Goal: Information Seeking & Learning: Learn about a topic

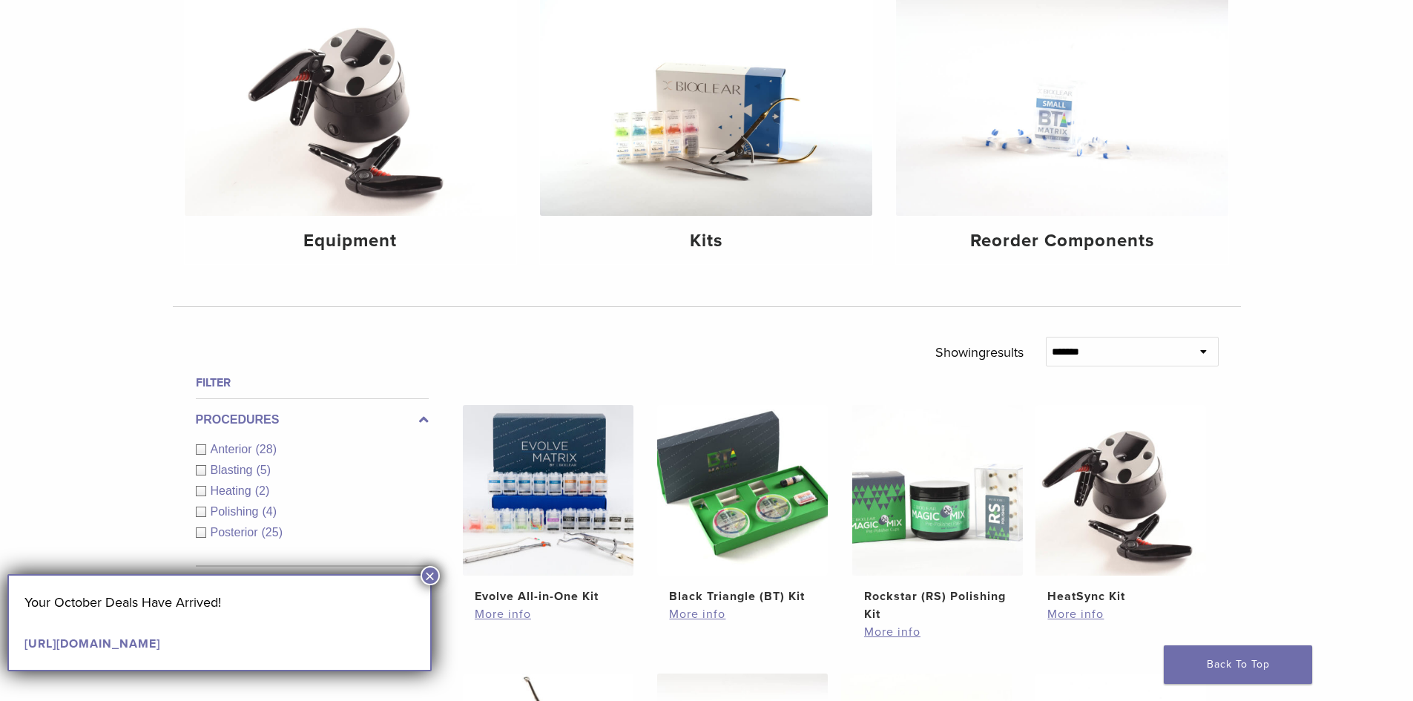
scroll to position [202, 0]
click at [428, 569] on button "×" at bounding box center [429, 575] width 19 height 19
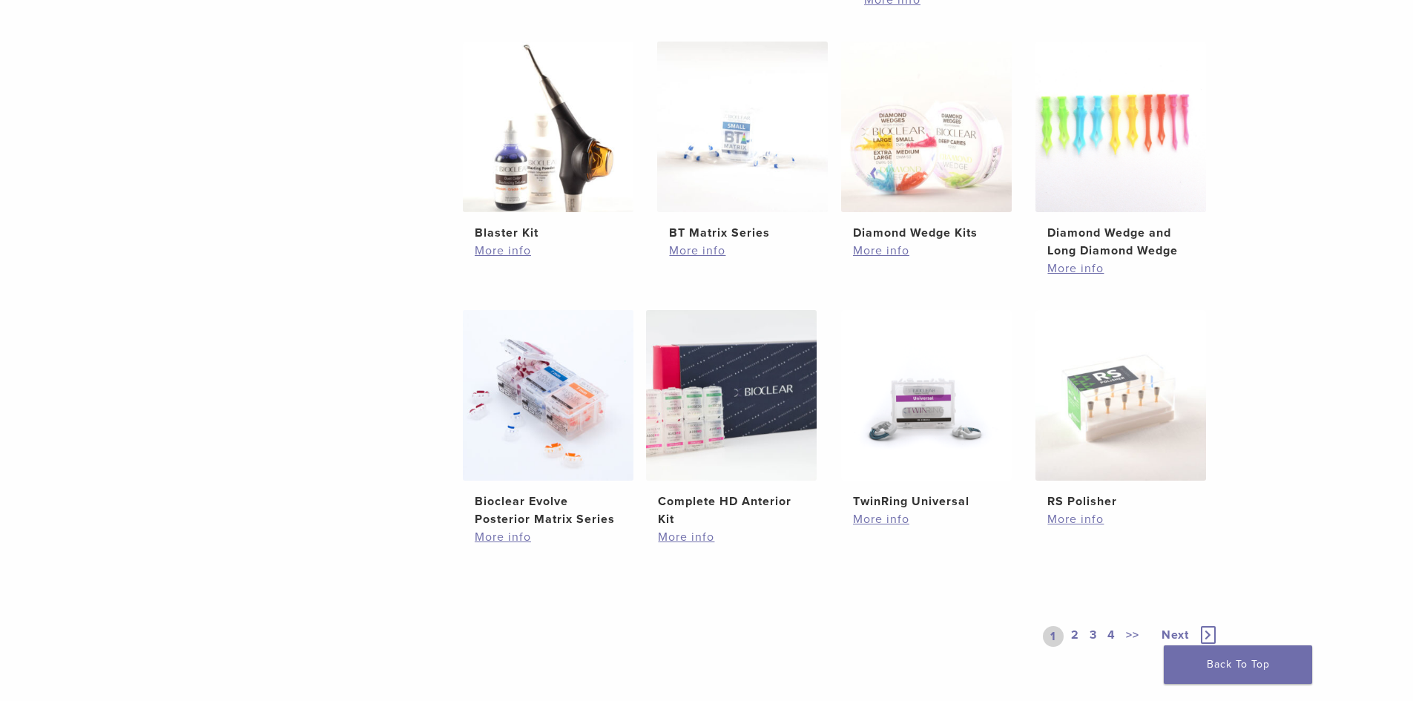
scroll to position [834, 0]
click at [538, 408] on img at bounding box center [548, 394] width 171 height 171
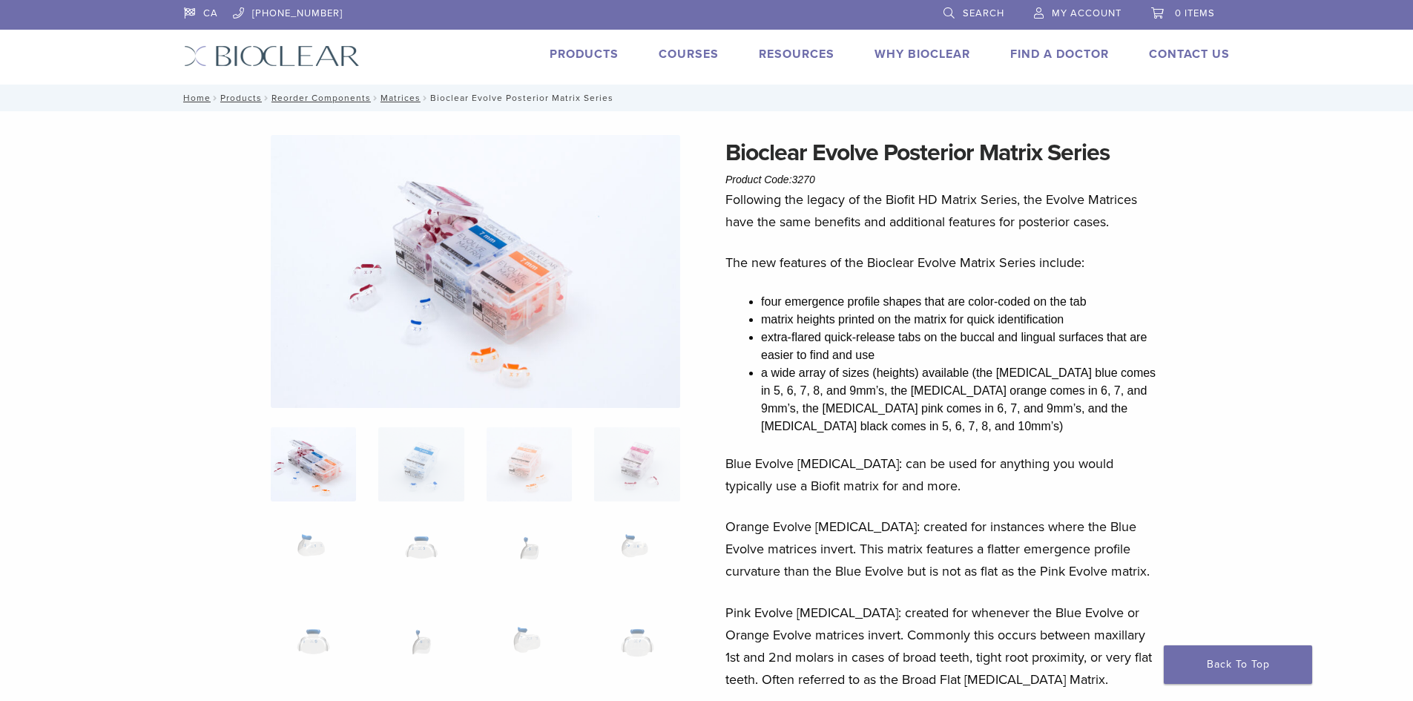
click at [561, 50] on link "Products" at bounding box center [584, 54] width 69 height 15
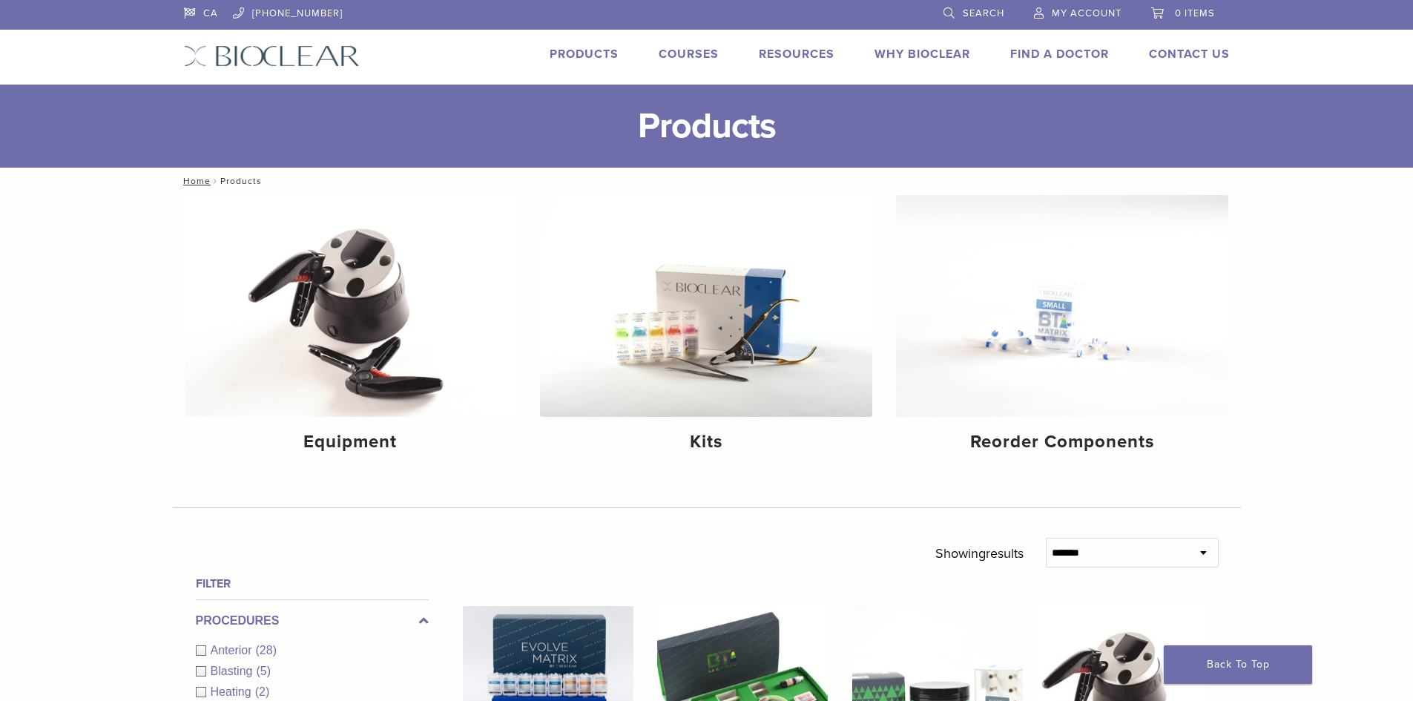
click at [928, 58] on link "Why Bioclear" at bounding box center [922, 54] width 96 height 15
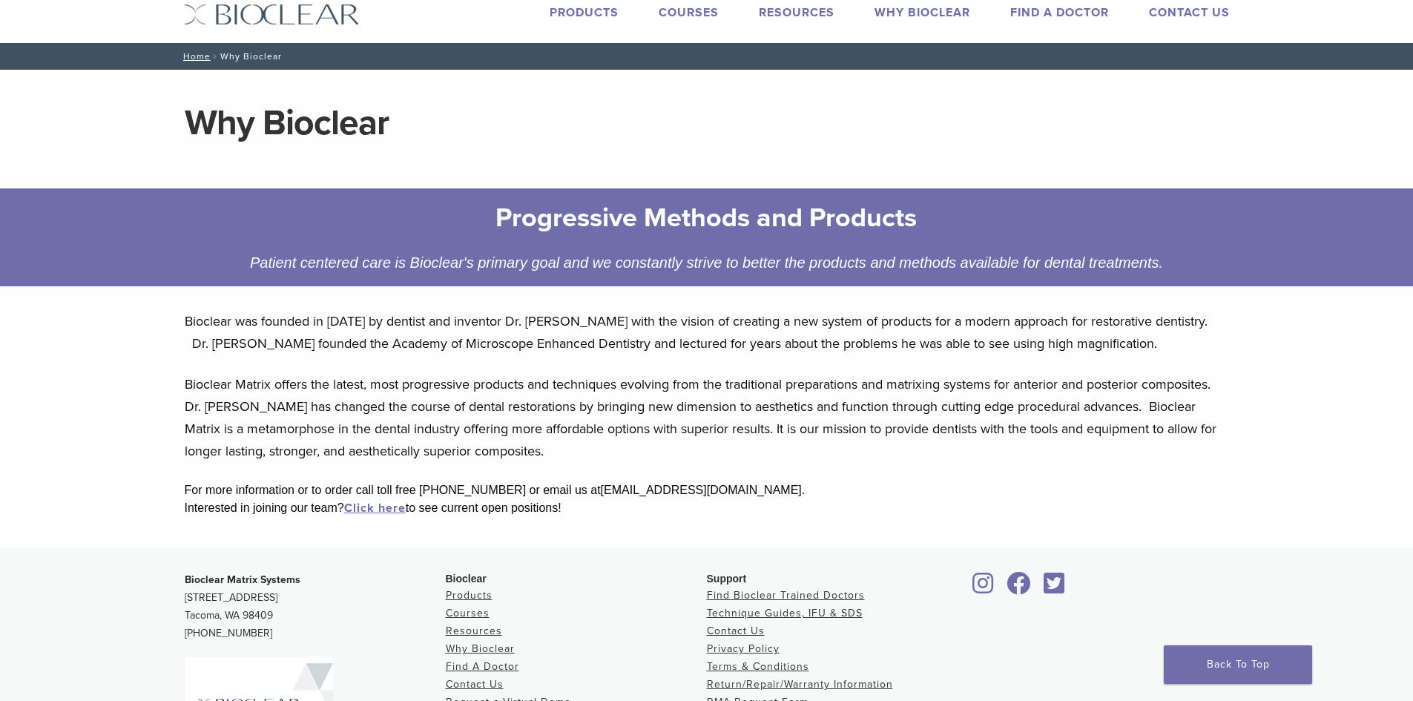
scroll to position [42, 0]
click at [690, 13] on link "Courses" at bounding box center [689, 11] width 60 height 15
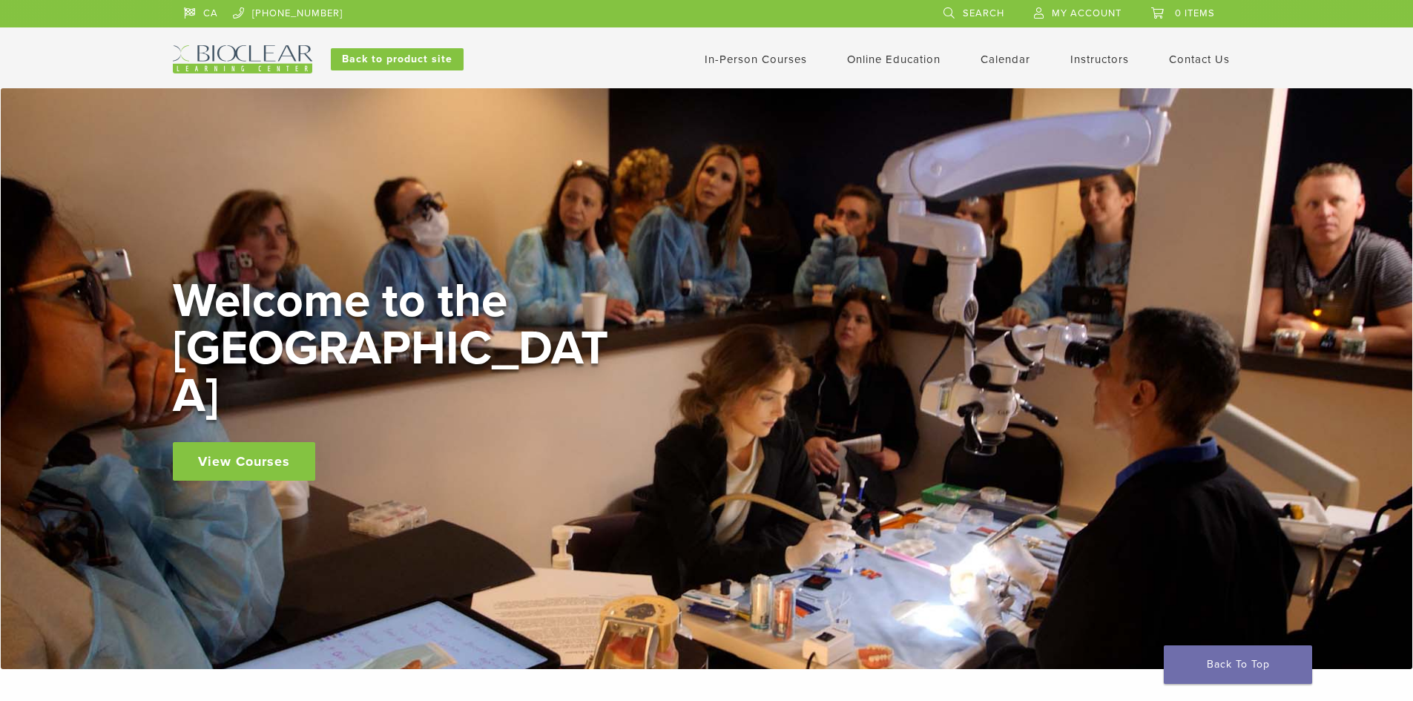
click at [692, 11] on li at bounding box center [639, 13] width 564 height 27
click at [849, 62] on link "Online Education" at bounding box center [893, 59] width 93 height 13
click at [860, 77] on link "Interactive" at bounding box center [896, 84] width 90 height 33
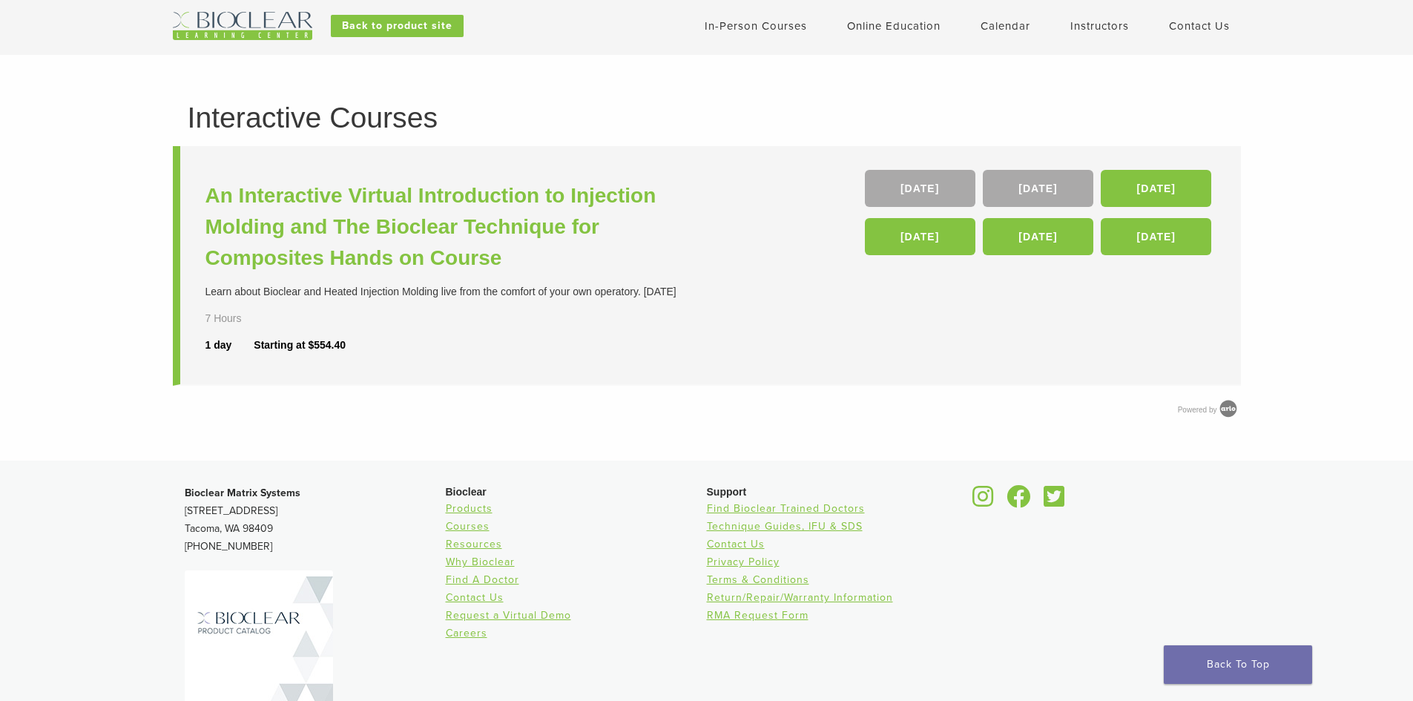
scroll to position [33, 0]
drag, startPoint x: 779, startPoint y: 280, endPoint x: 914, endPoint y: 266, distance: 136.4
click at [914, 266] on li "An Interactive Virtual Introduction to Injection Molding and The Bioclear Techn…" at bounding box center [707, 267] width 1068 height 240
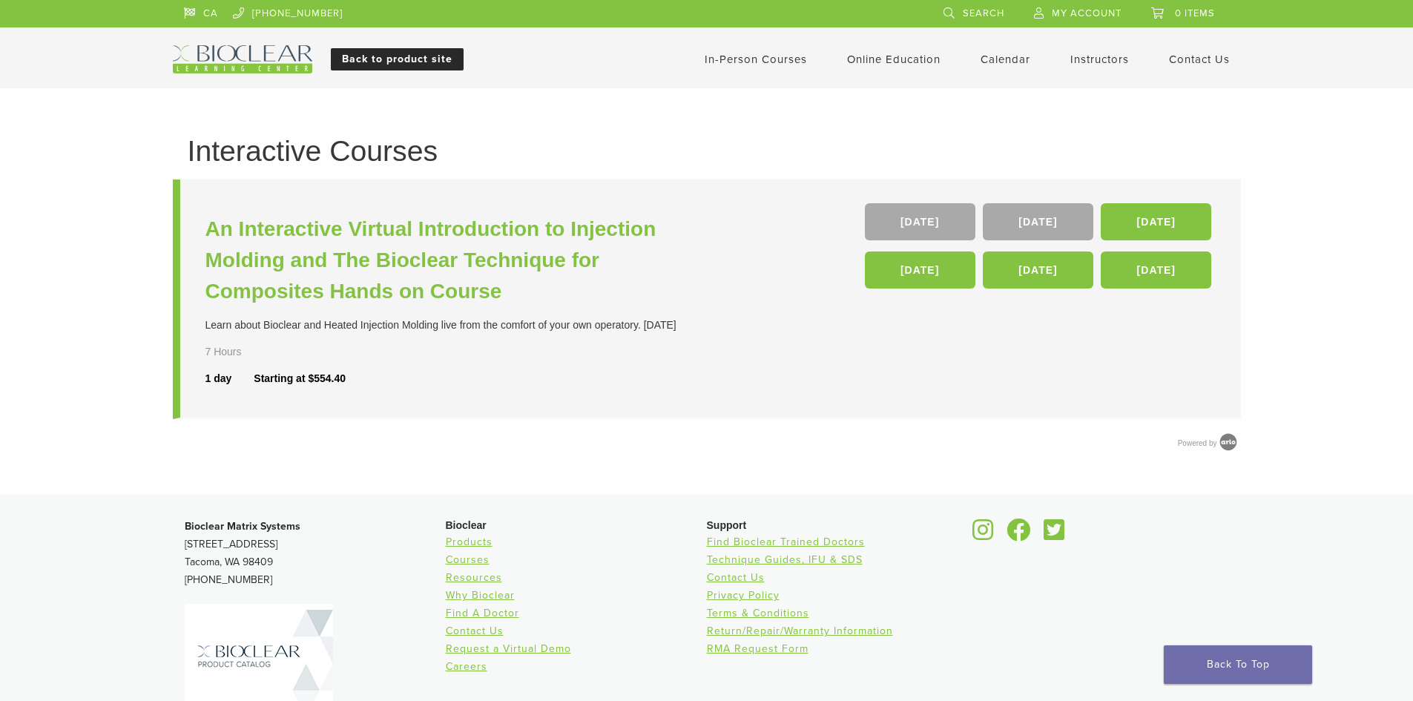
click at [434, 60] on link "Back to product site" at bounding box center [397, 59] width 133 height 22
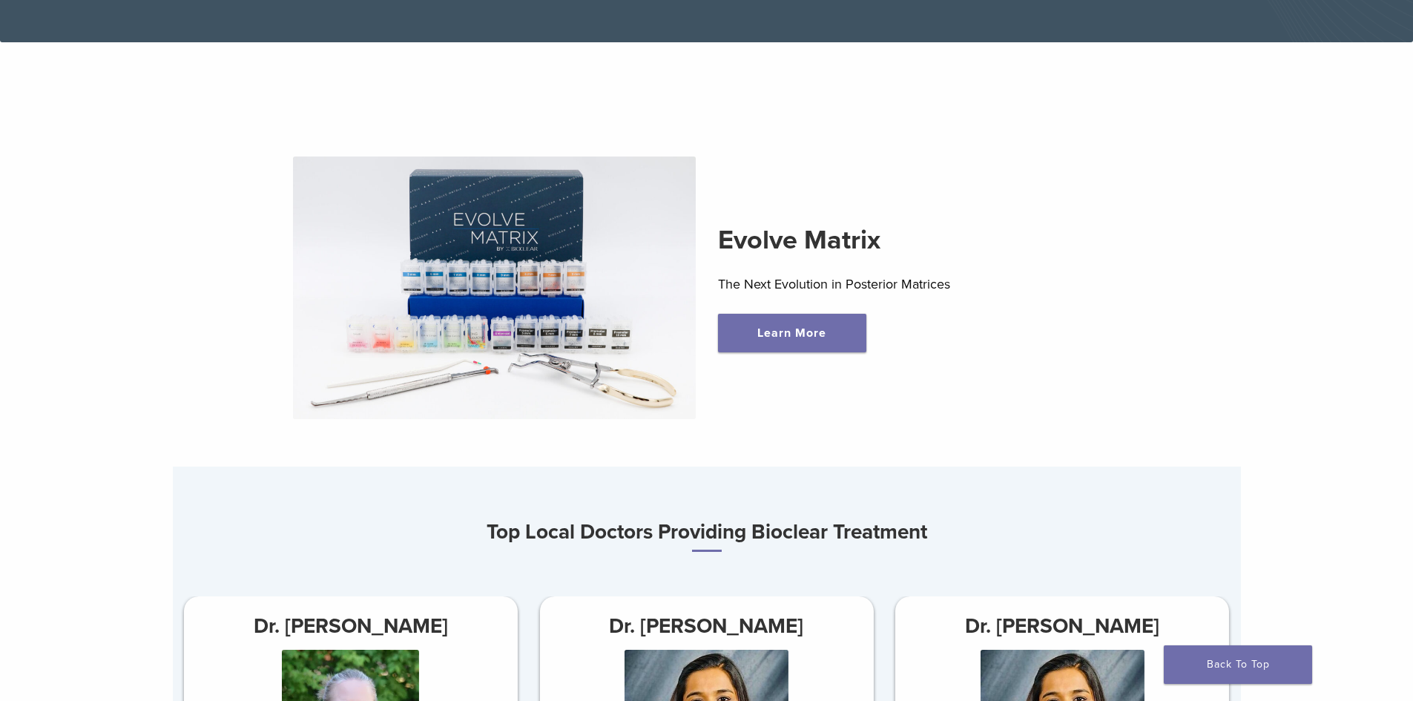
scroll to position [483, 0]
click at [802, 335] on link "Learn More" at bounding box center [792, 332] width 148 height 39
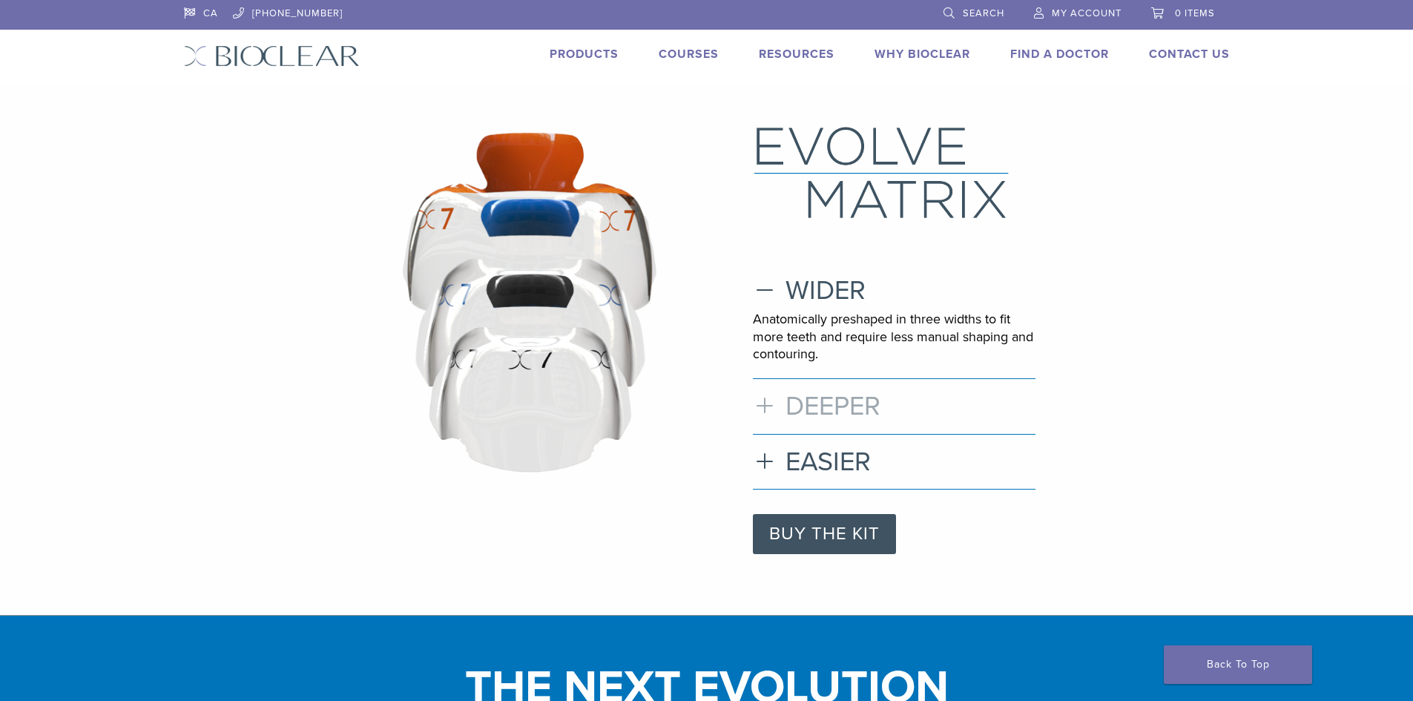
click at [837, 406] on h3 "DEEPER" at bounding box center [894, 406] width 283 height 32
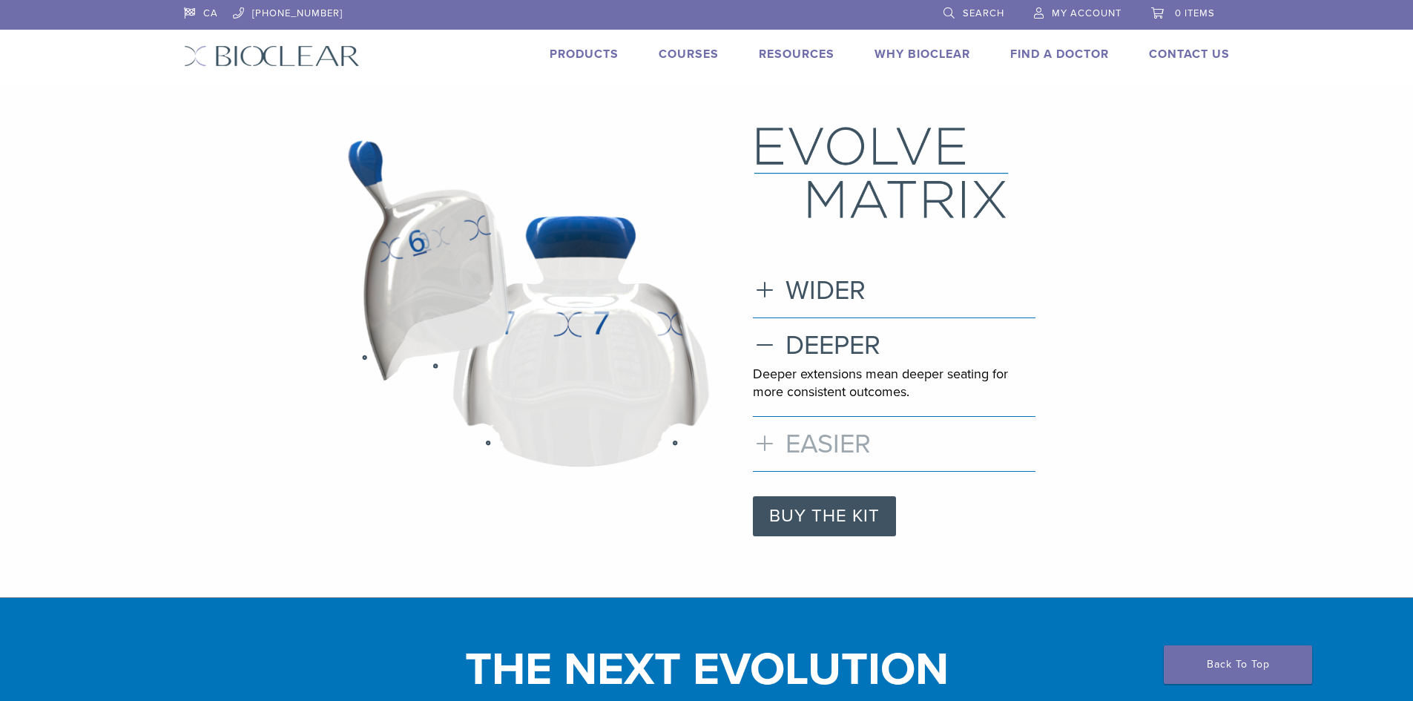
click at [835, 443] on h3 "EASIER" at bounding box center [894, 444] width 283 height 32
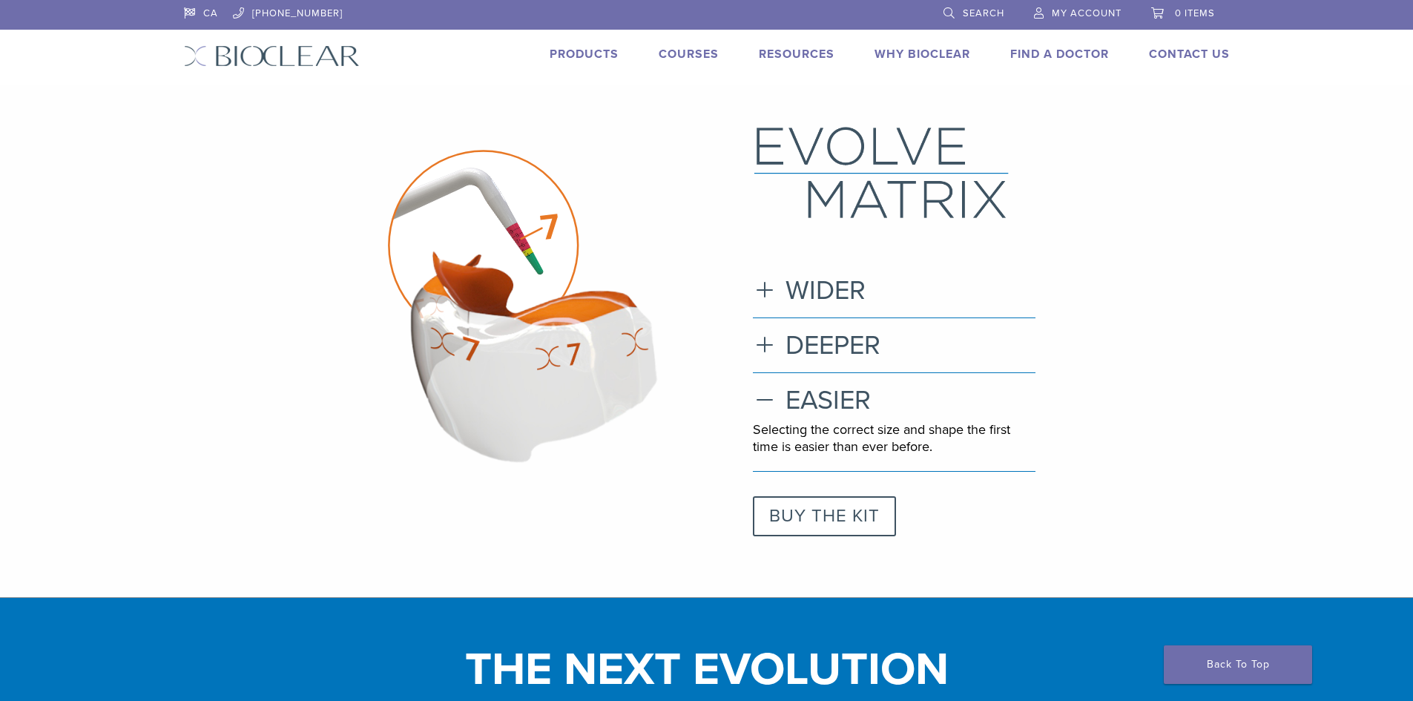
click at [837, 521] on link "BUY THE KIT" at bounding box center [824, 516] width 143 height 40
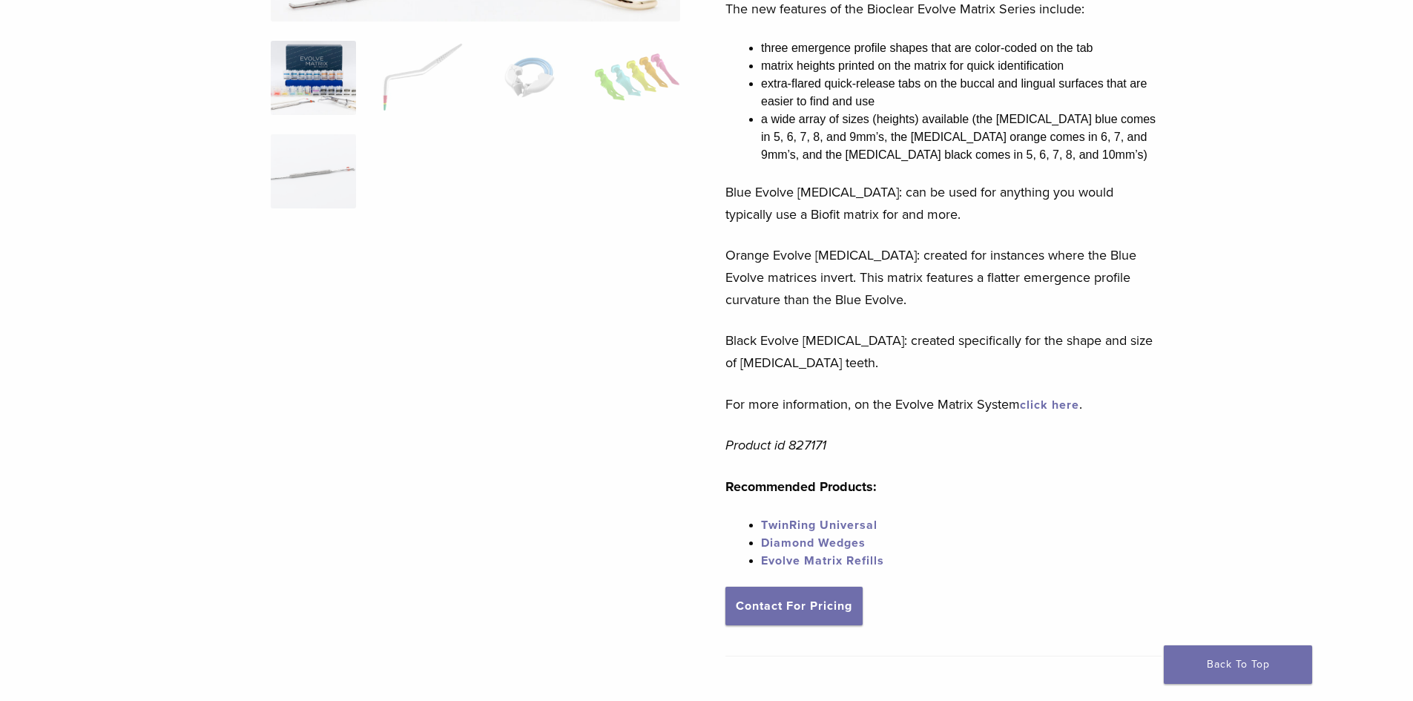
scroll to position [381, 0]
click at [1051, 402] on link "click here" at bounding box center [1049, 404] width 59 height 15
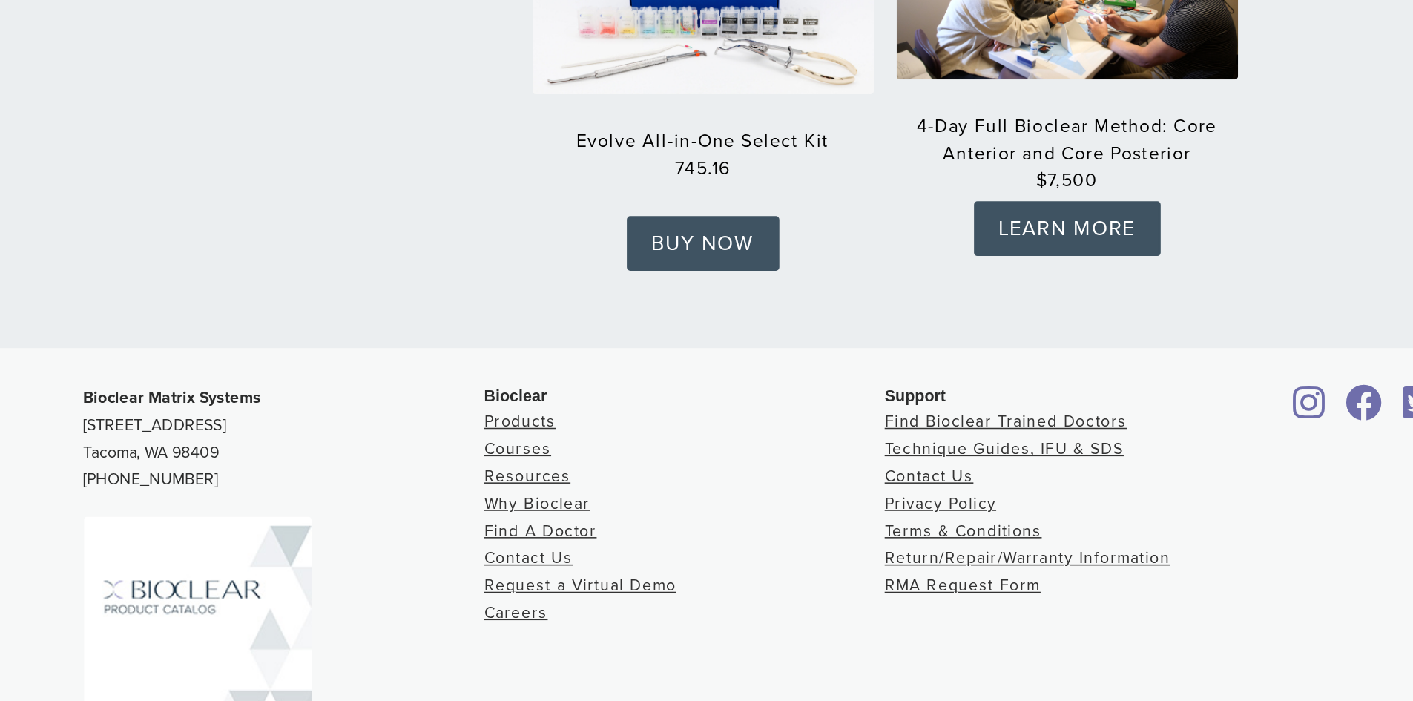
scroll to position [2246, 0]
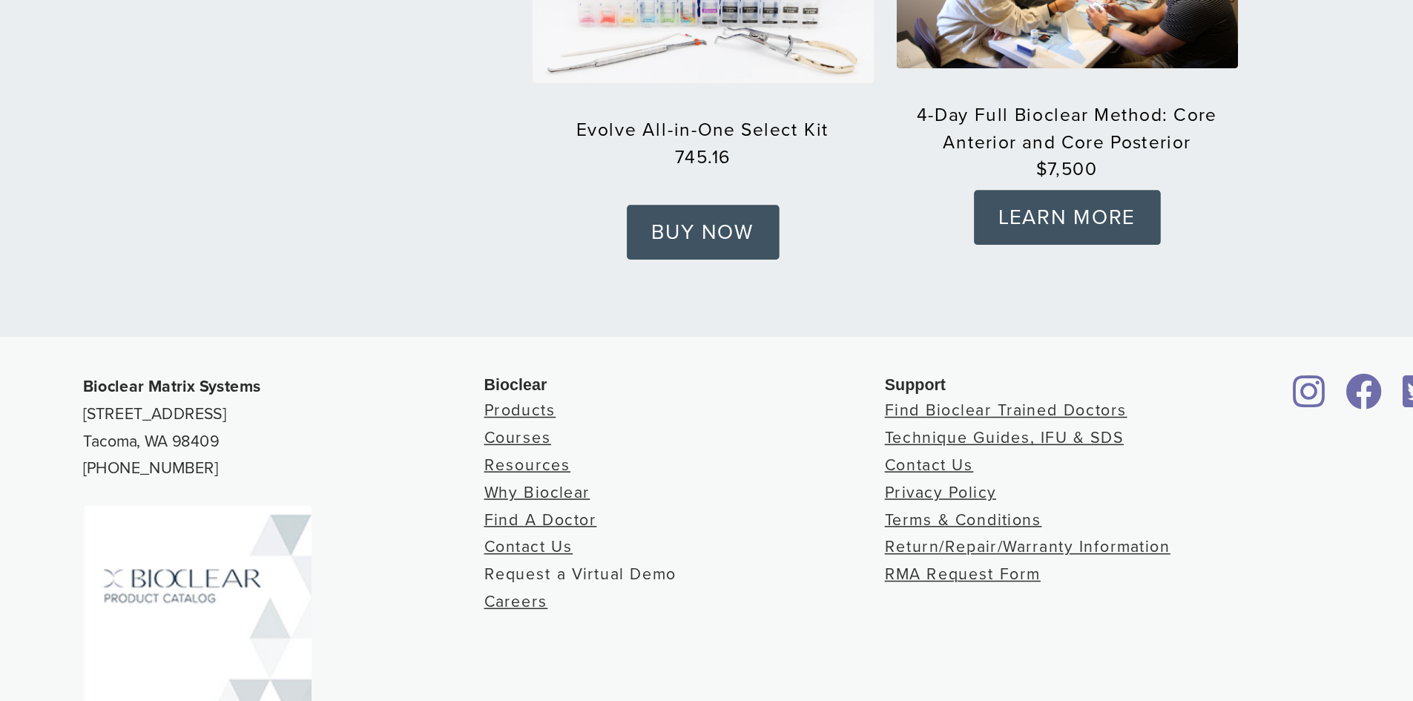
click at [543, 612] on link "Request a Virtual Demo" at bounding box center [508, 618] width 125 height 13
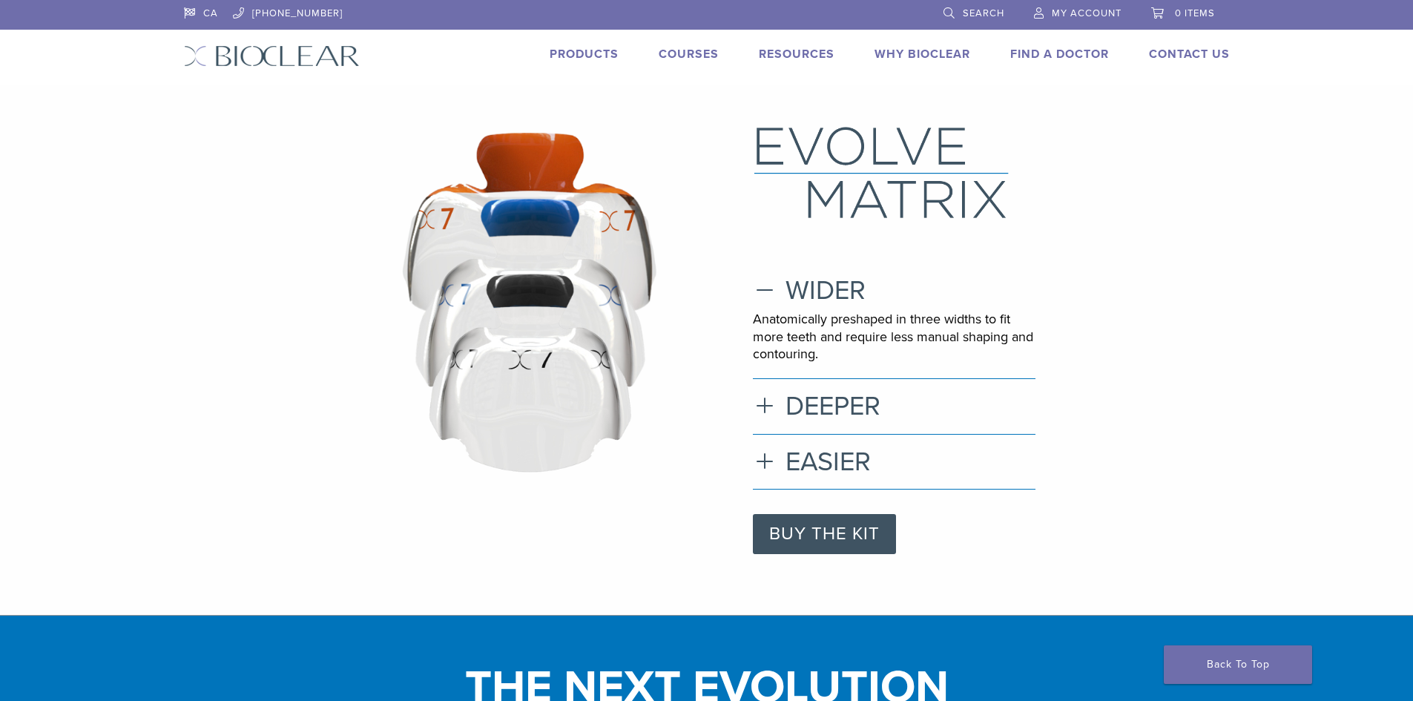
click at [601, 54] on link "Products" at bounding box center [584, 54] width 69 height 15
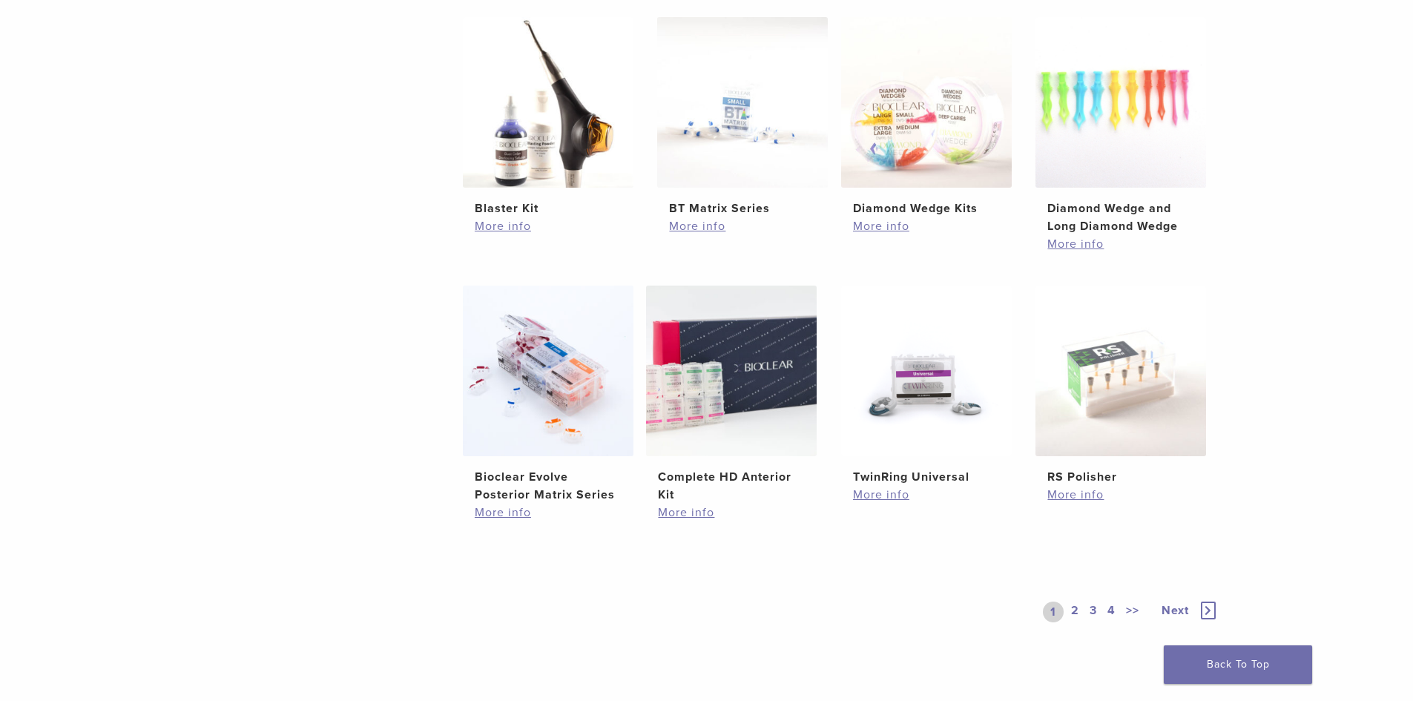
scroll to position [858, 0]
click at [1078, 616] on link "2" at bounding box center [1075, 611] width 14 height 21
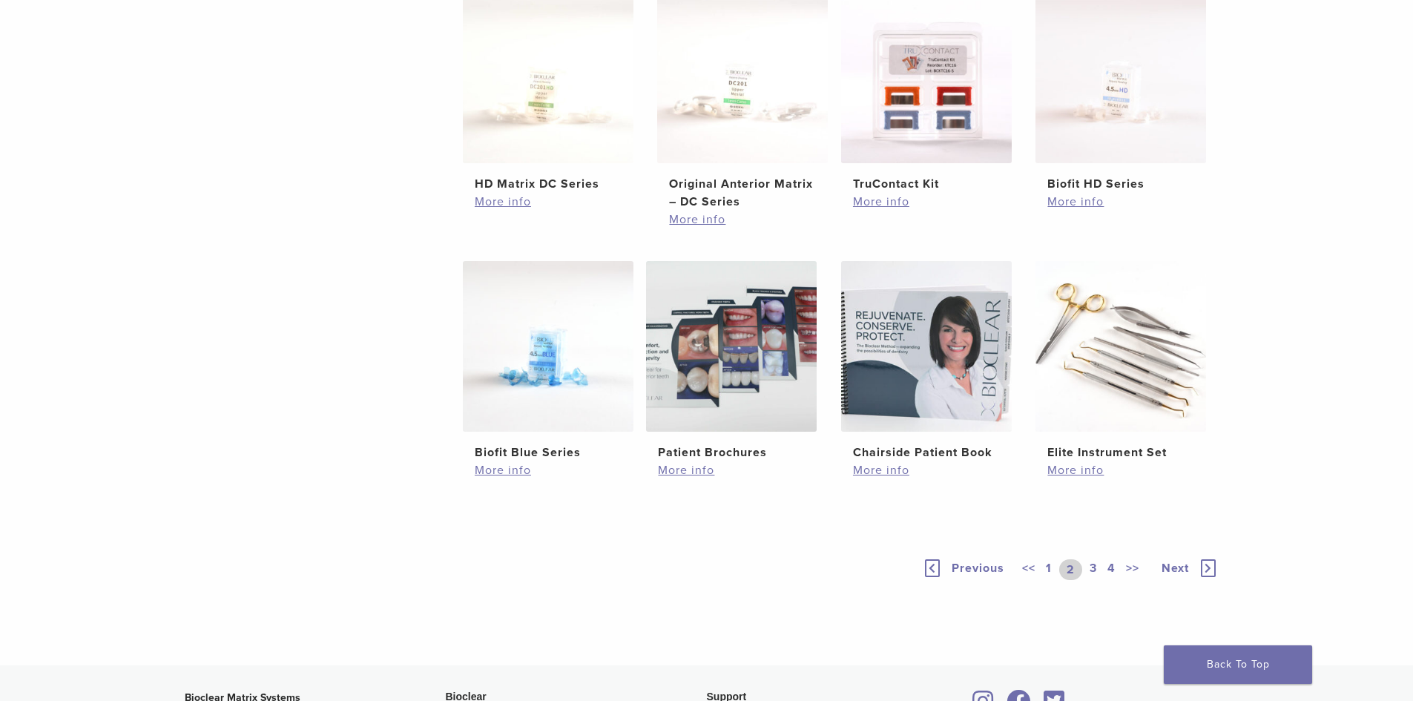
scroll to position [883, 0]
click at [1090, 566] on link "3" at bounding box center [1092, 568] width 13 height 21
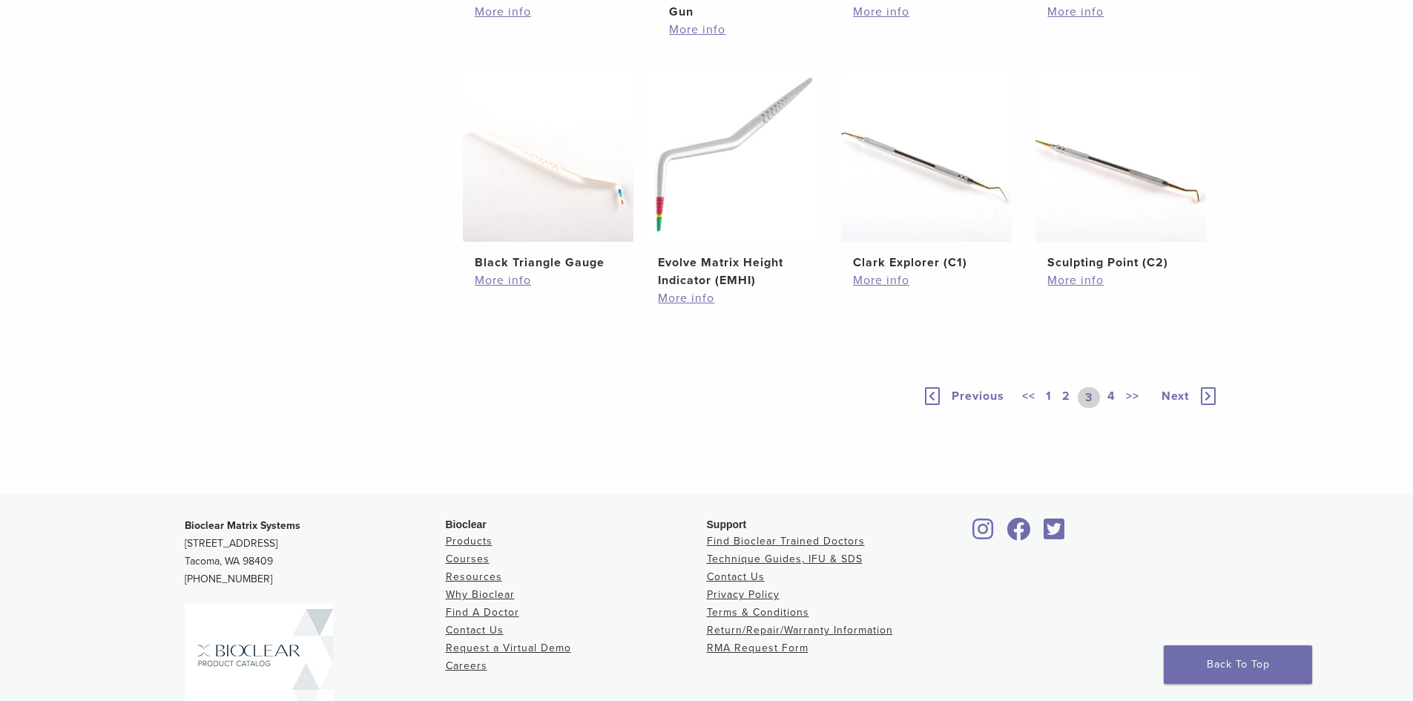
scroll to position [937, 0]
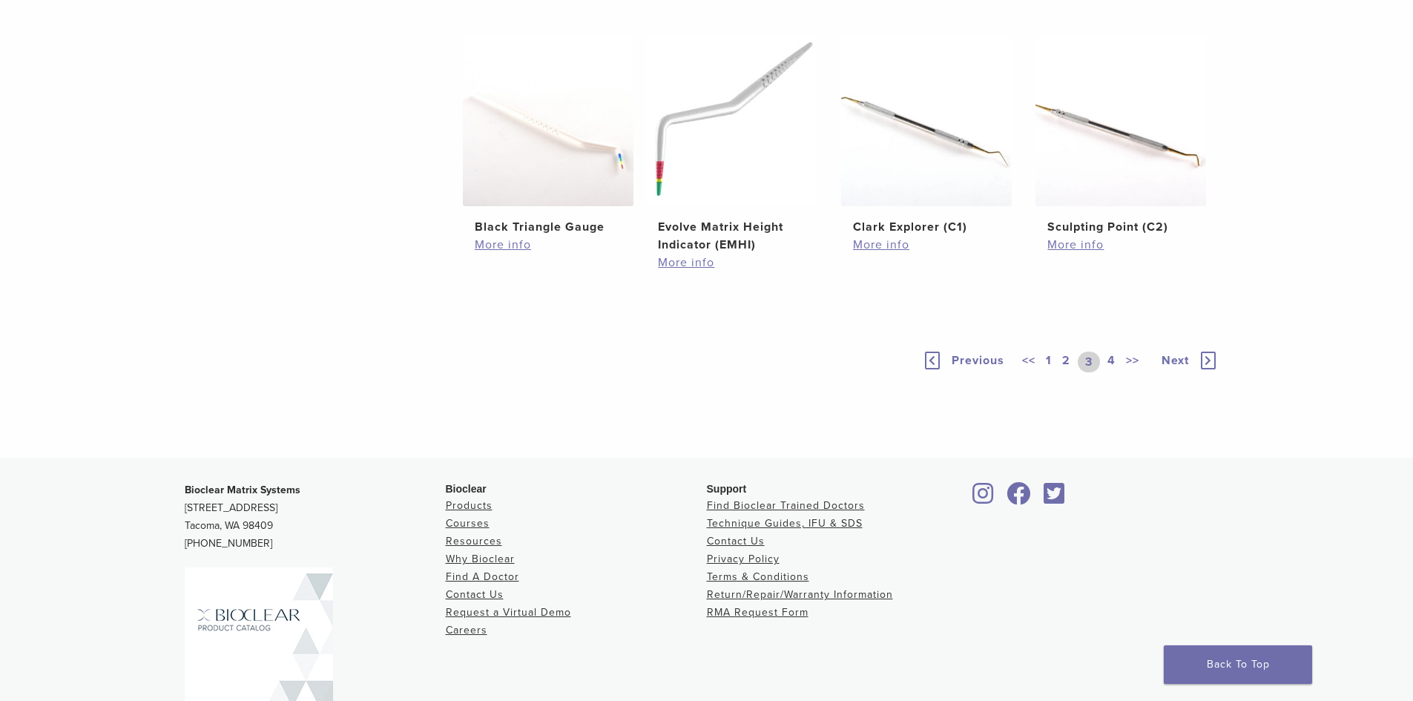
click at [1109, 372] on link "4" at bounding box center [1111, 362] width 14 height 21
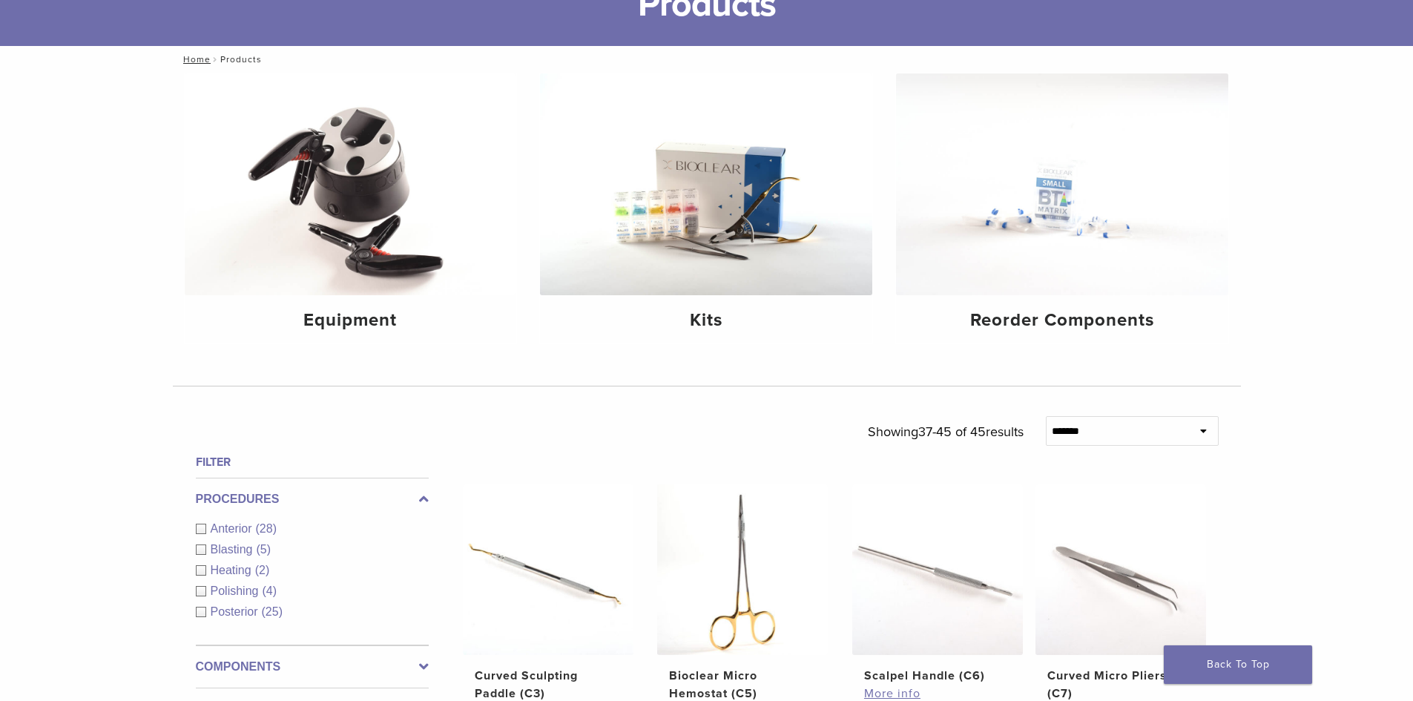
scroll to position [121, 0]
click at [347, 253] on img at bounding box center [351, 185] width 332 height 222
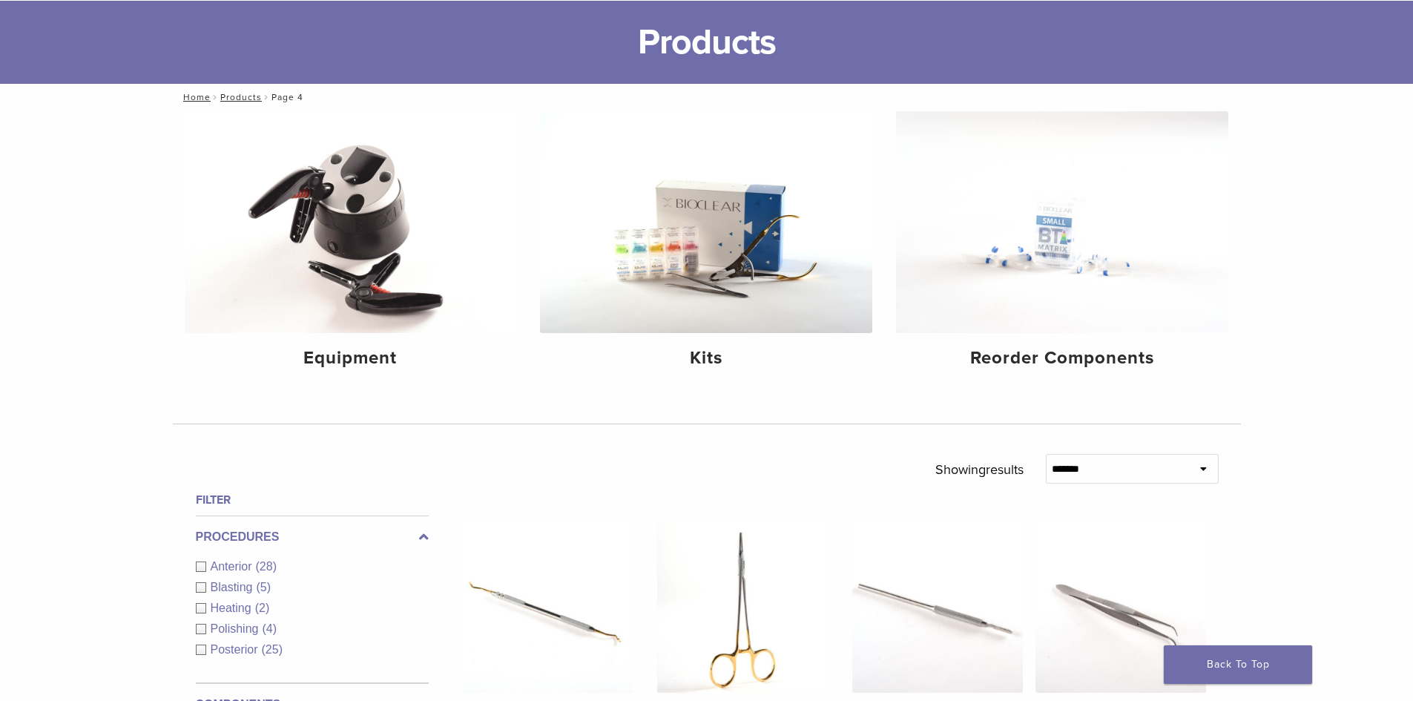
scroll to position [74, 0]
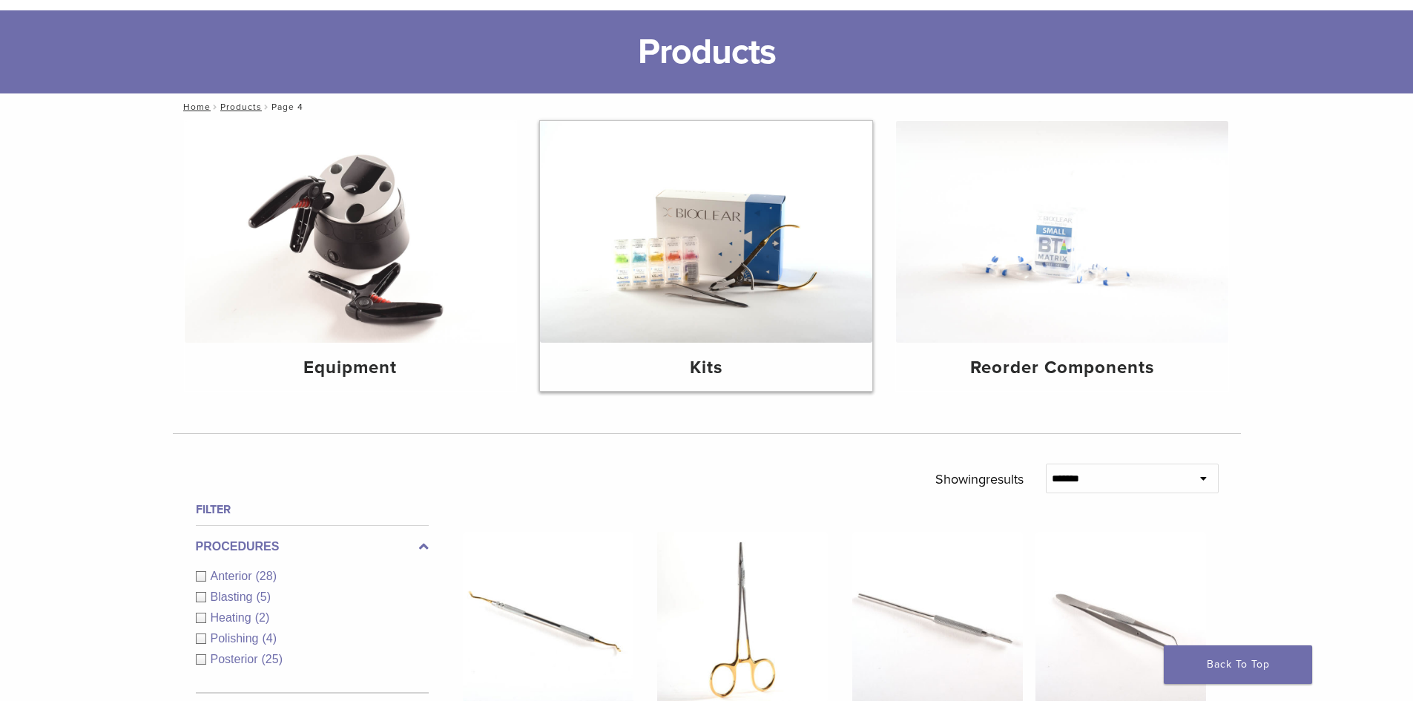
click at [707, 231] on img at bounding box center [706, 232] width 332 height 222
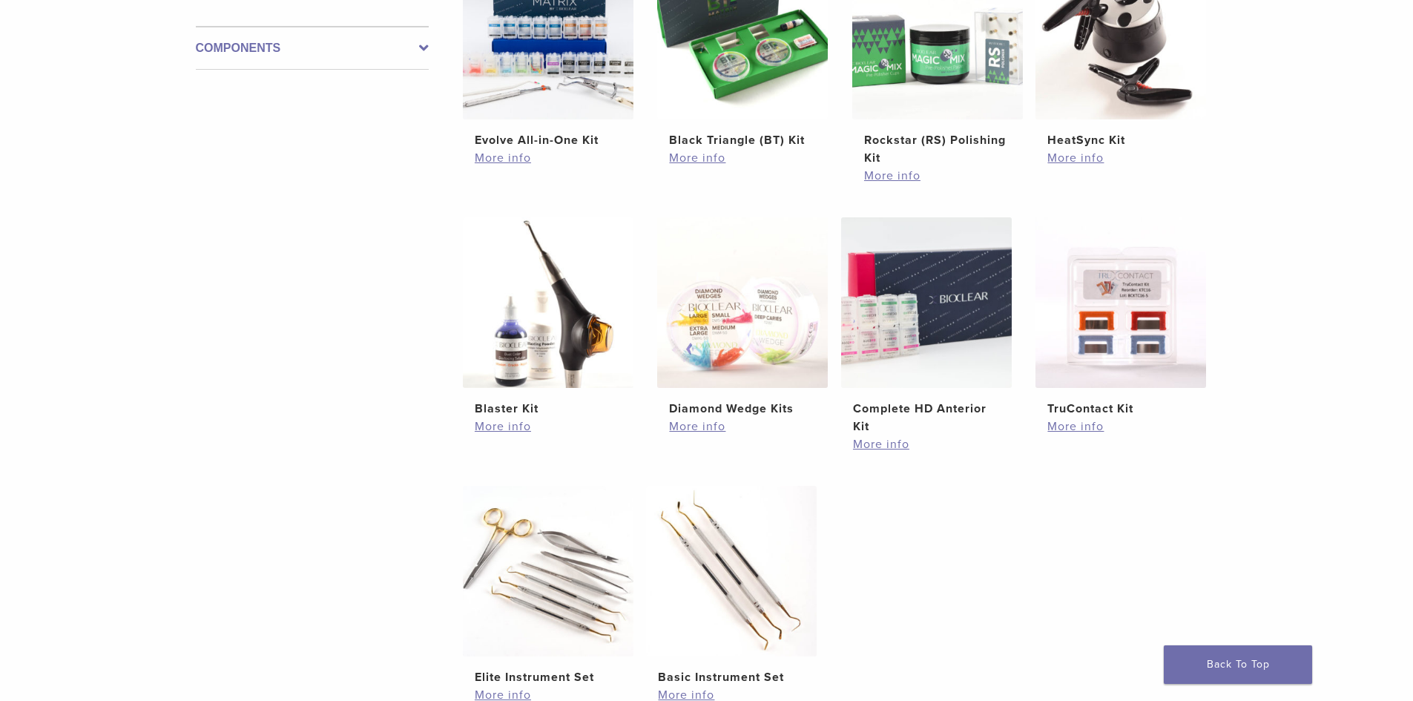
scroll to position [394, 0]
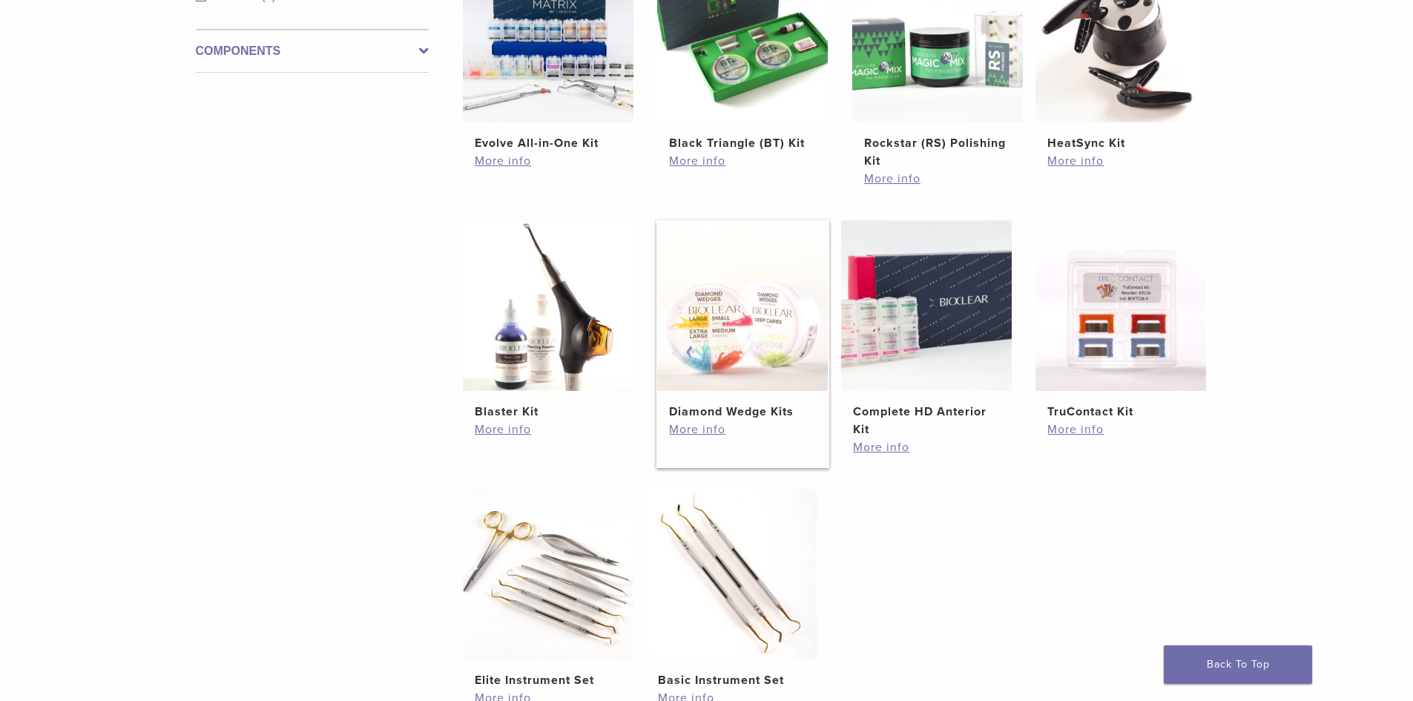
click at [742, 318] on img at bounding box center [742, 305] width 171 height 171
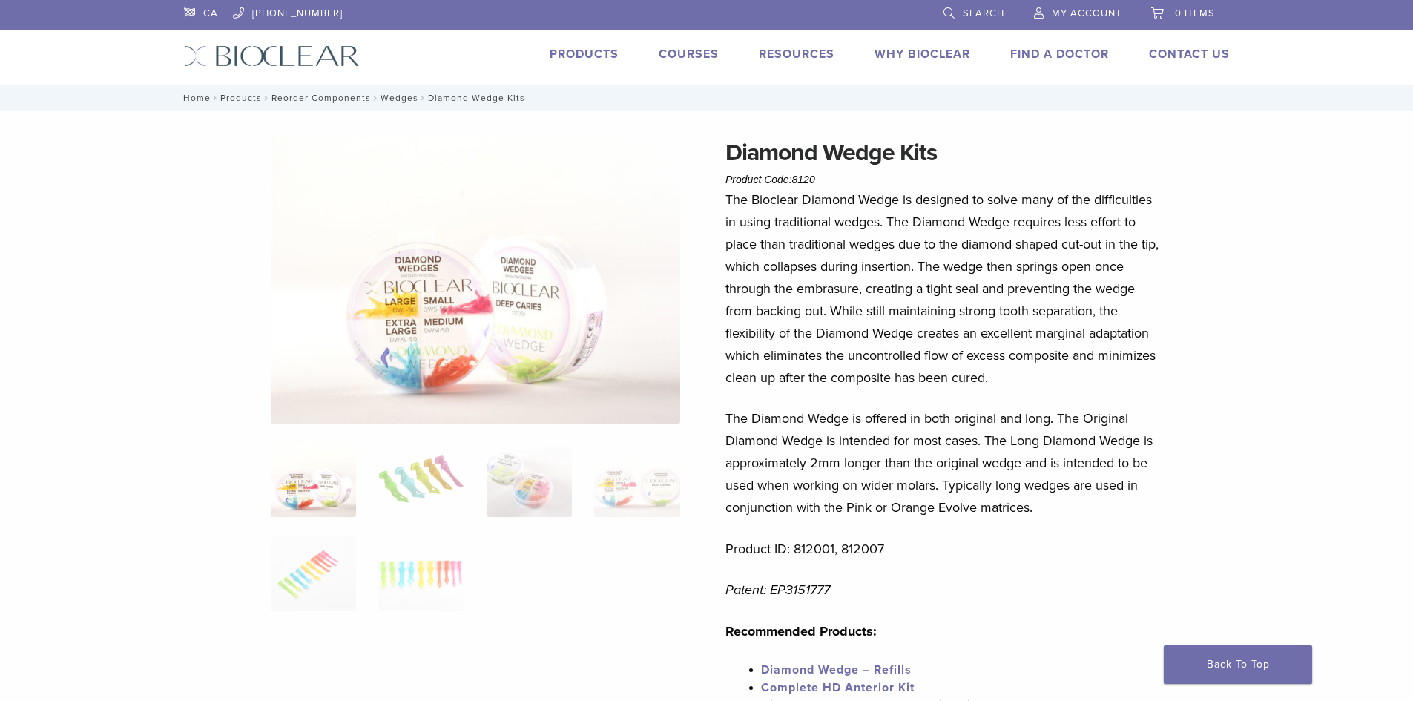
click at [742, 318] on p "The Bioclear Diamond Wedge is designed to solve many of the difficulties in usi…" at bounding box center [943, 288] width 436 height 200
click at [564, 54] on link "Products" at bounding box center [584, 54] width 69 height 15
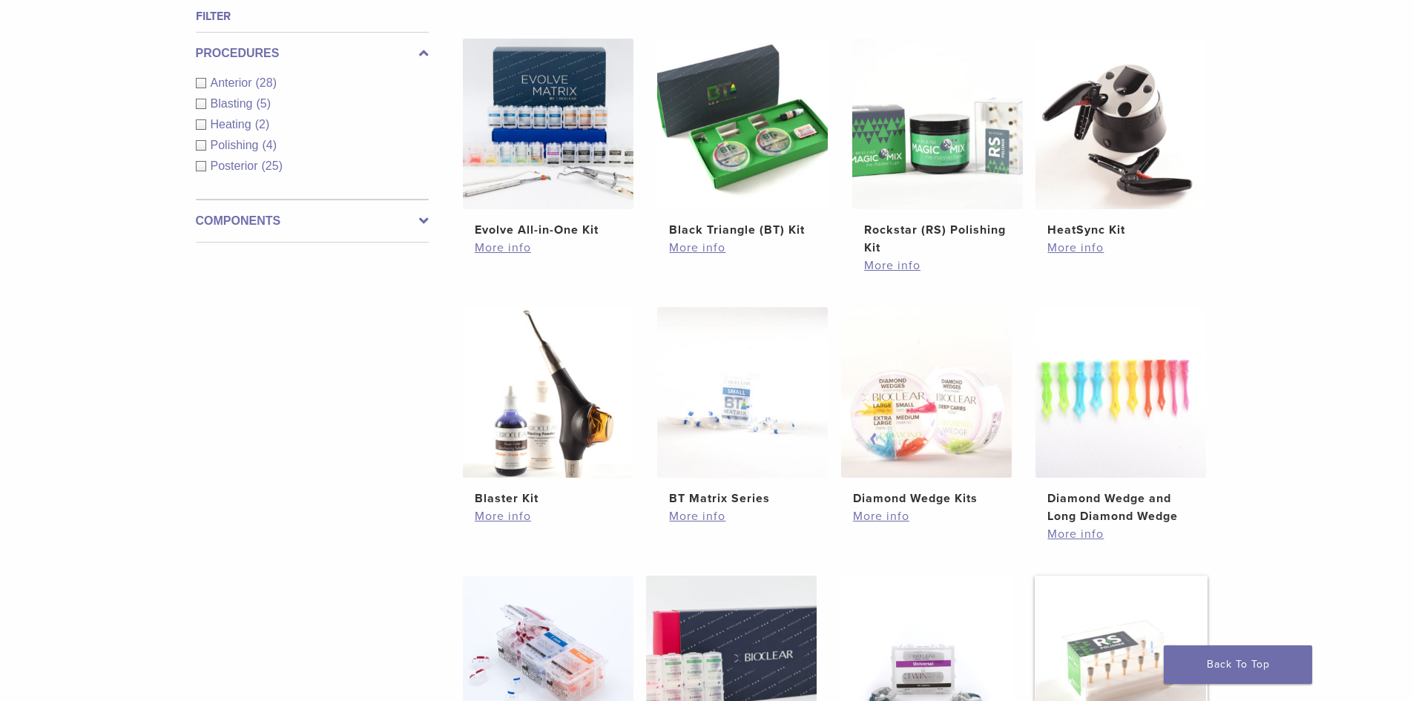
scroll to position [567, 0]
click at [528, 148] on img at bounding box center [548, 124] width 171 height 171
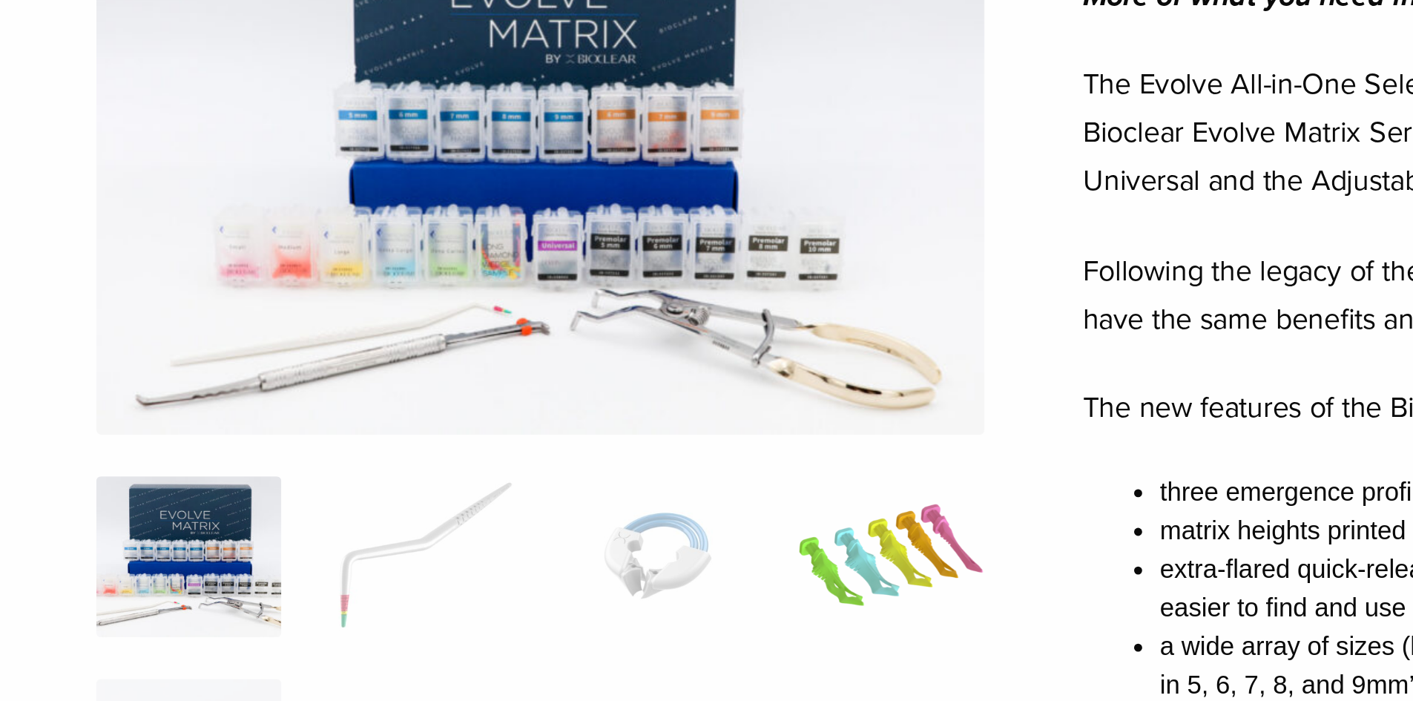
click at [656, 435] on img at bounding box center [636, 458] width 85 height 74
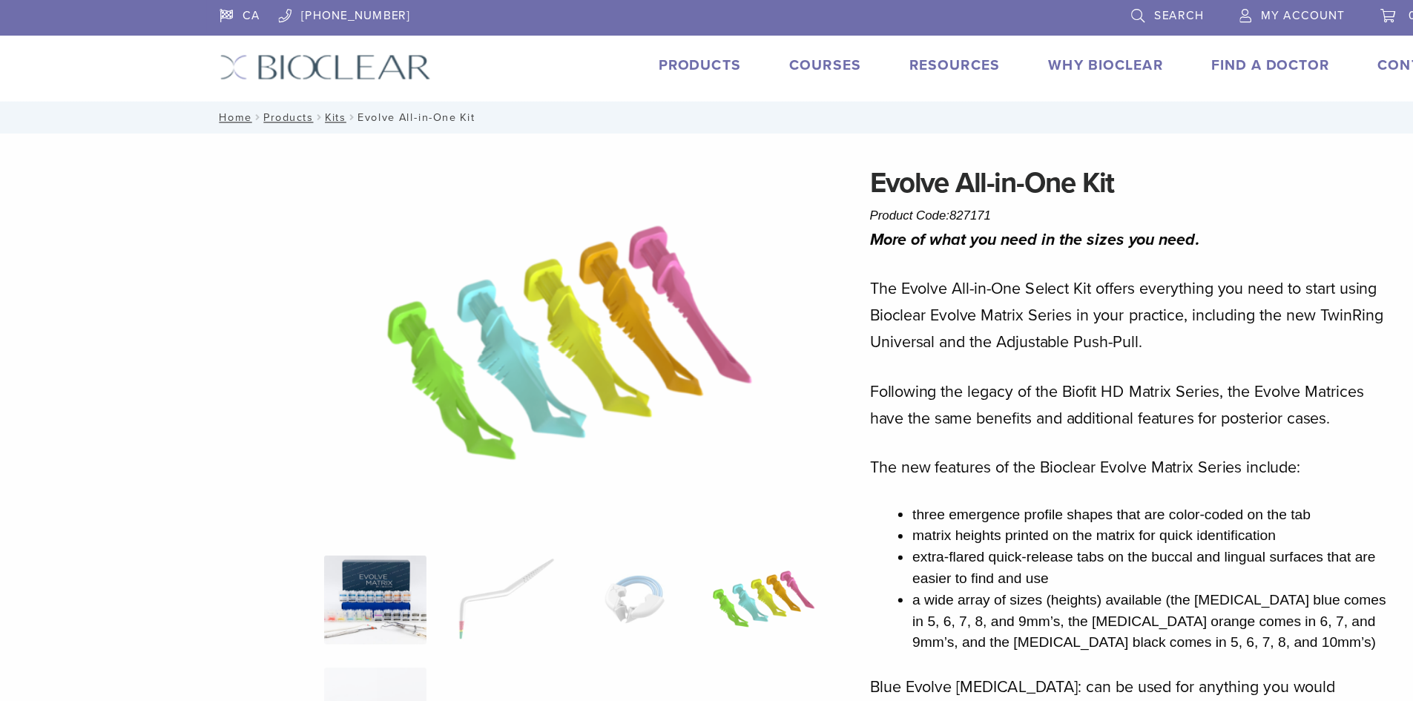
click at [334, 498] on img at bounding box center [313, 500] width 85 height 74
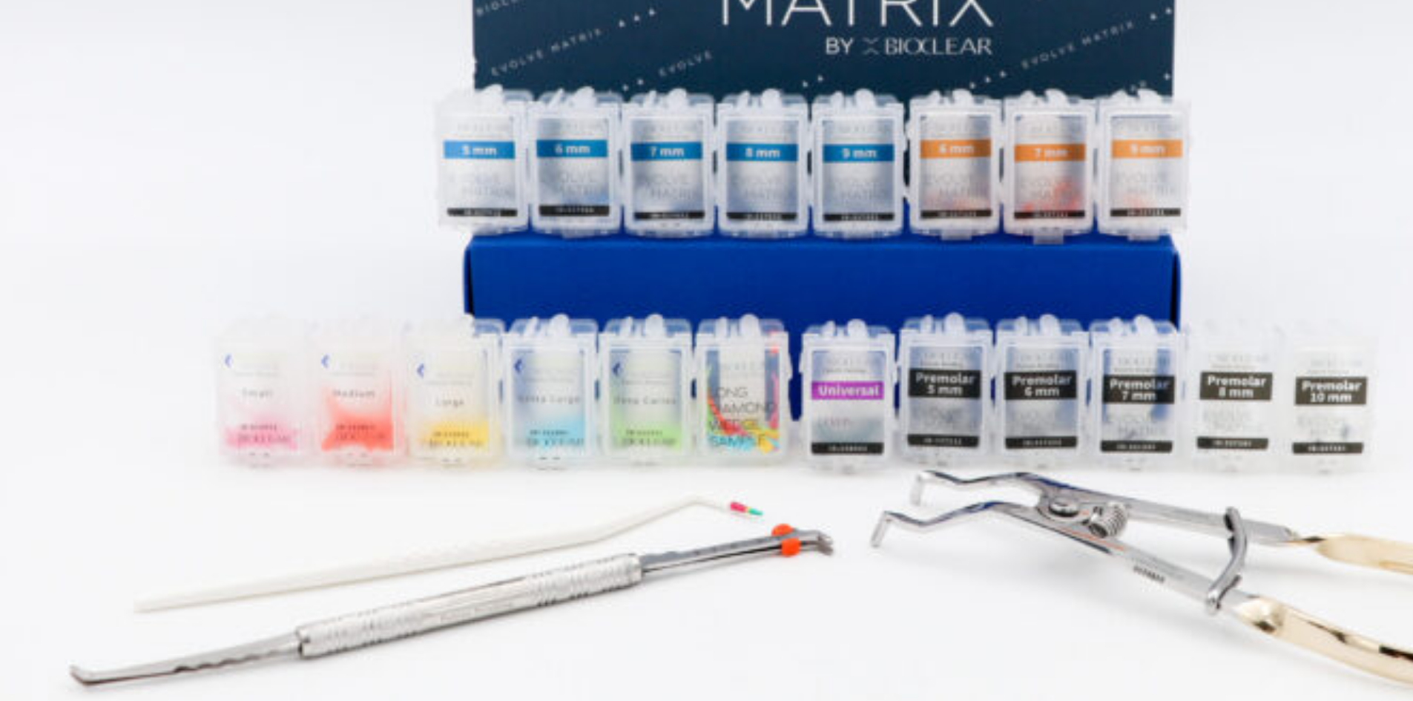
drag, startPoint x: 387, startPoint y: 364, endPoint x: 387, endPoint y: 326, distance: 37.8
click at [387, 326] on img at bounding box center [475, 268] width 409 height 267
